Goal: Navigation & Orientation: Go to known website

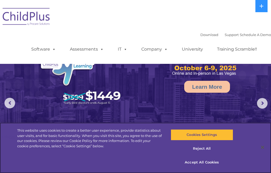
select select "MEDIUM"
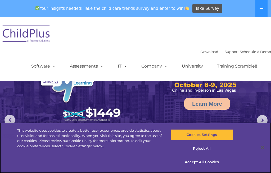
click at [199, 164] on button "Accept All Cookies" at bounding box center [202, 162] width 63 height 11
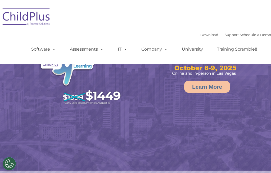
select select "MEDIUM"
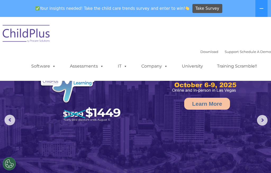
click at [27, 34] on img at bounding box center [26, 34] width 53 height 27
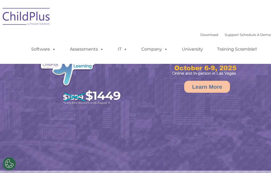
select select "MEDIUM"
